Goal: Transaction & Acquisition: Book appointment/travel/reservation

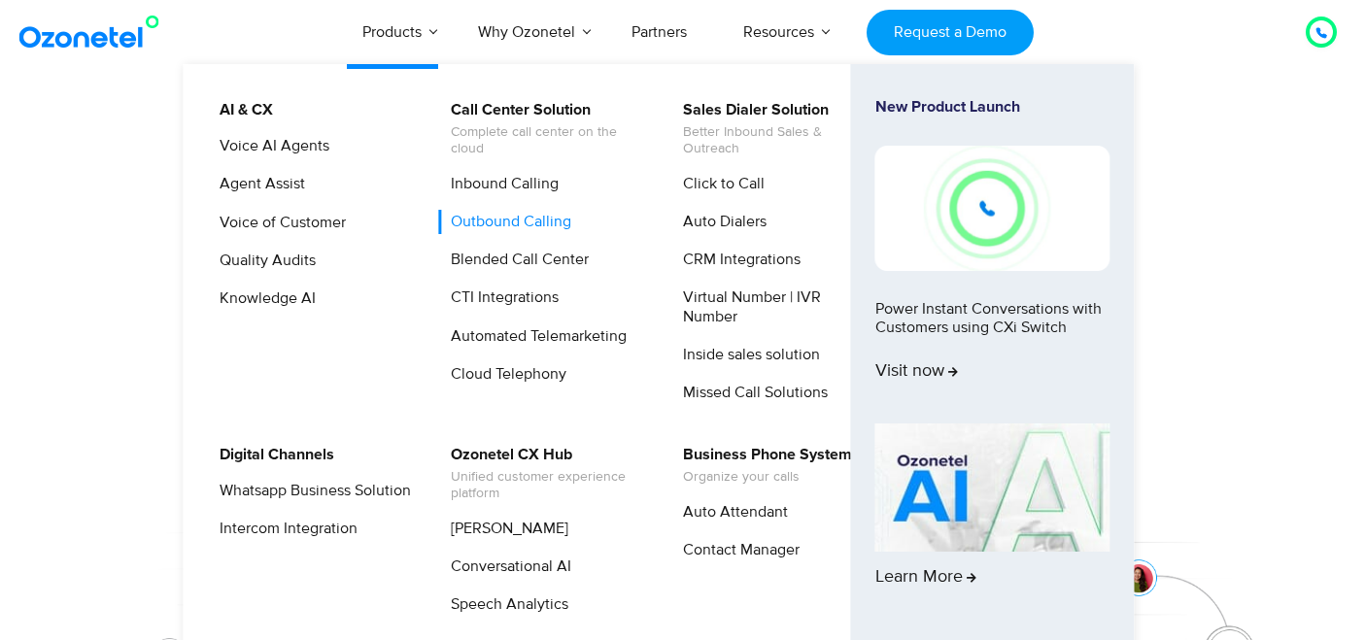
click at [508, 217] on link "Outbound Calling" at bounding box center [506, 222] width 136 height 24
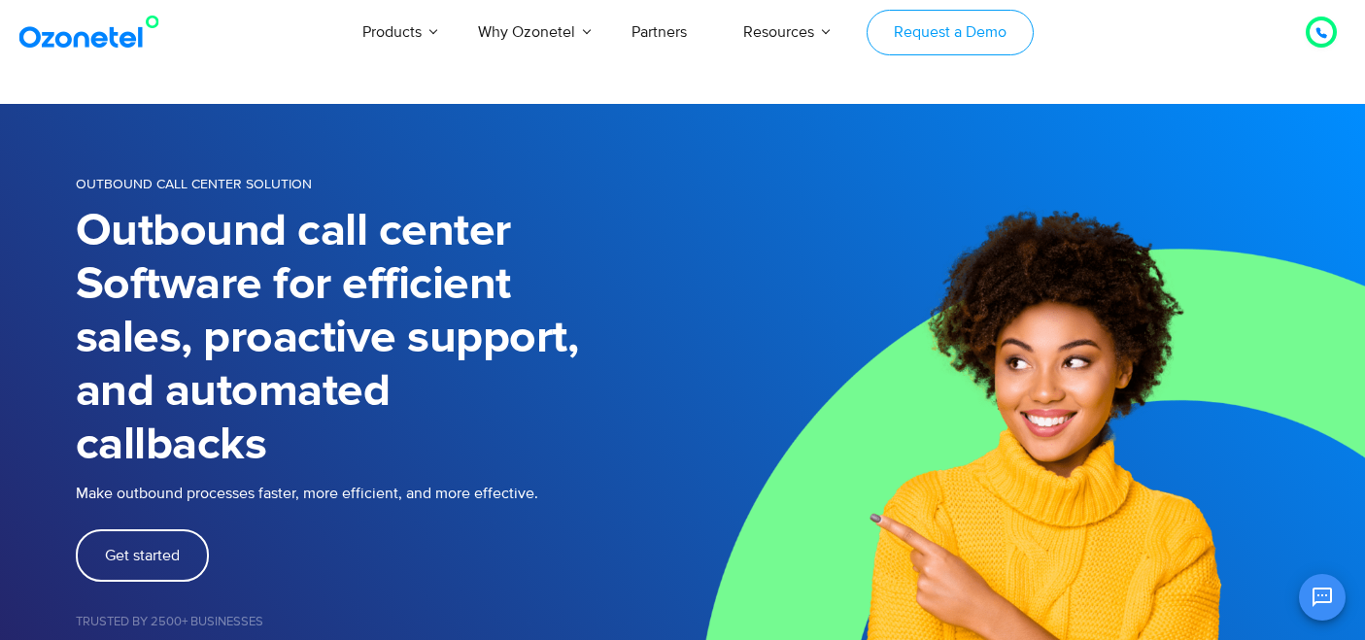
click at [937, 50] on link "Request a Demo" at bounding box center [950, 33] width 166 height 46
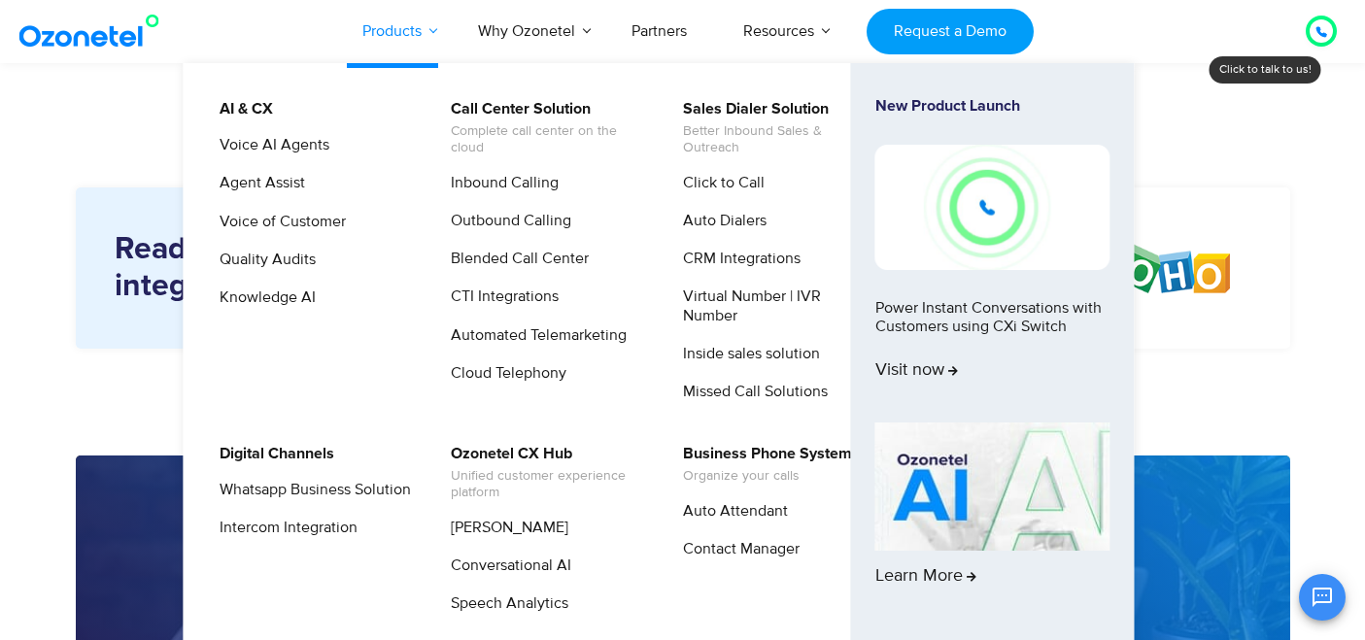
scroll to position [1884, 0]
